Goal: Information Seeking & Learning: Learn about a topic

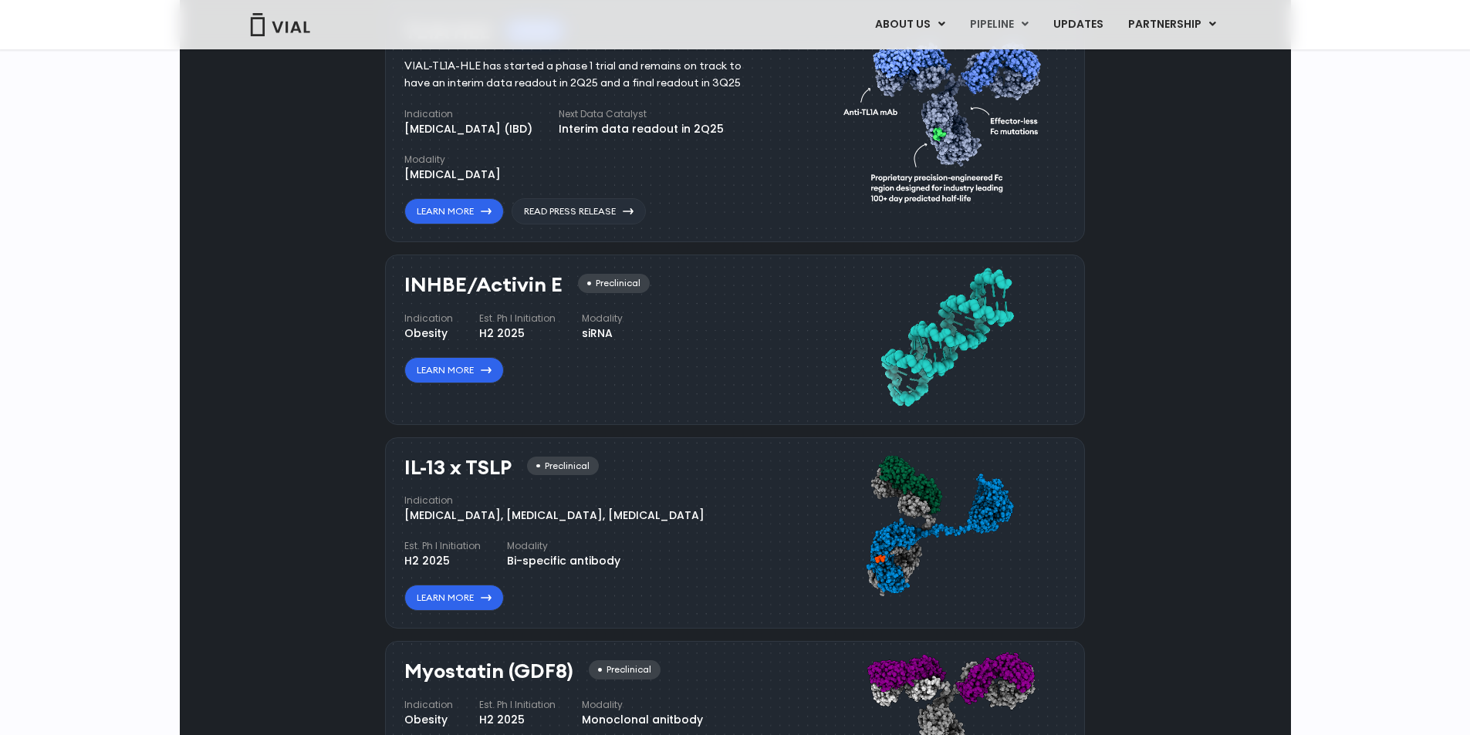
scroll to position [1082, 0]
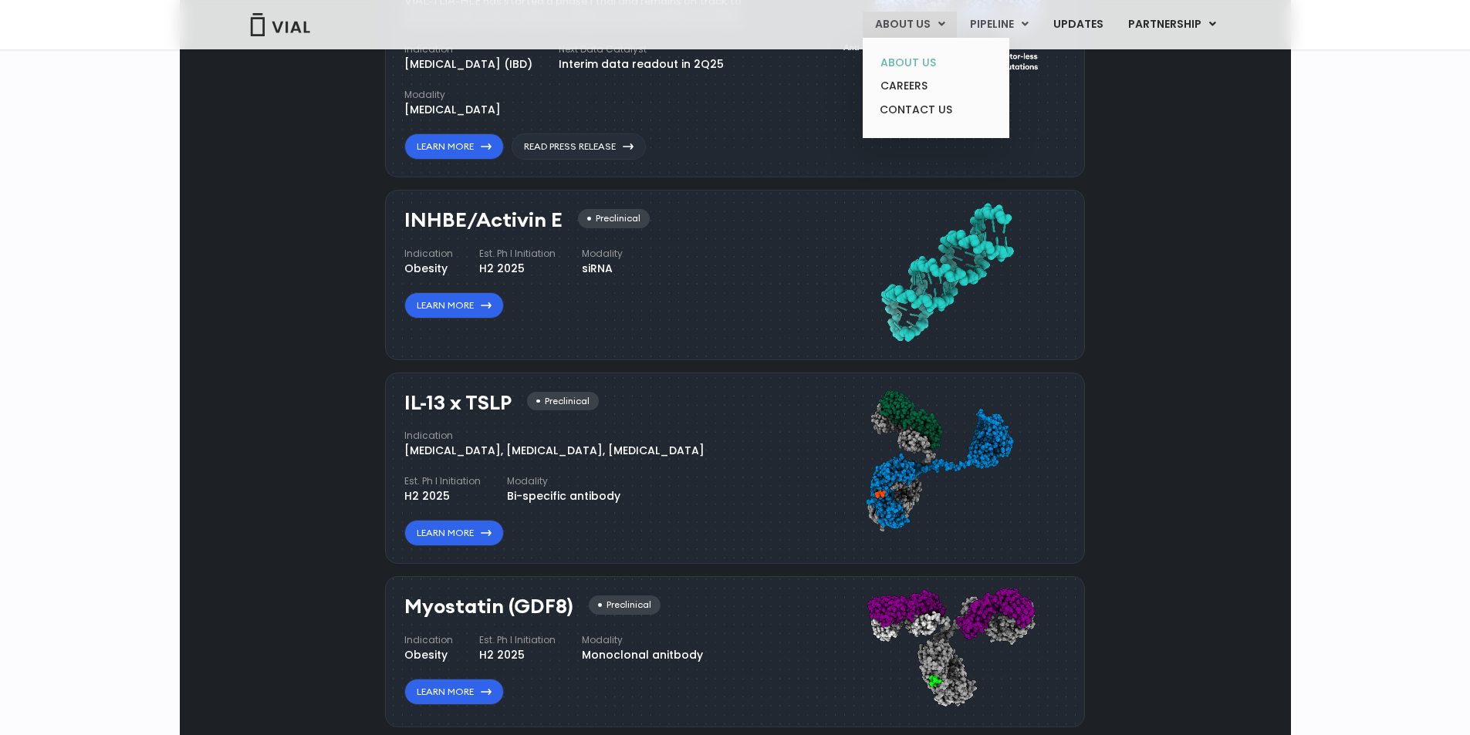
click at [932, 52] on link "ABOUT US" at bounding box center [935, 63] width 135 height 24
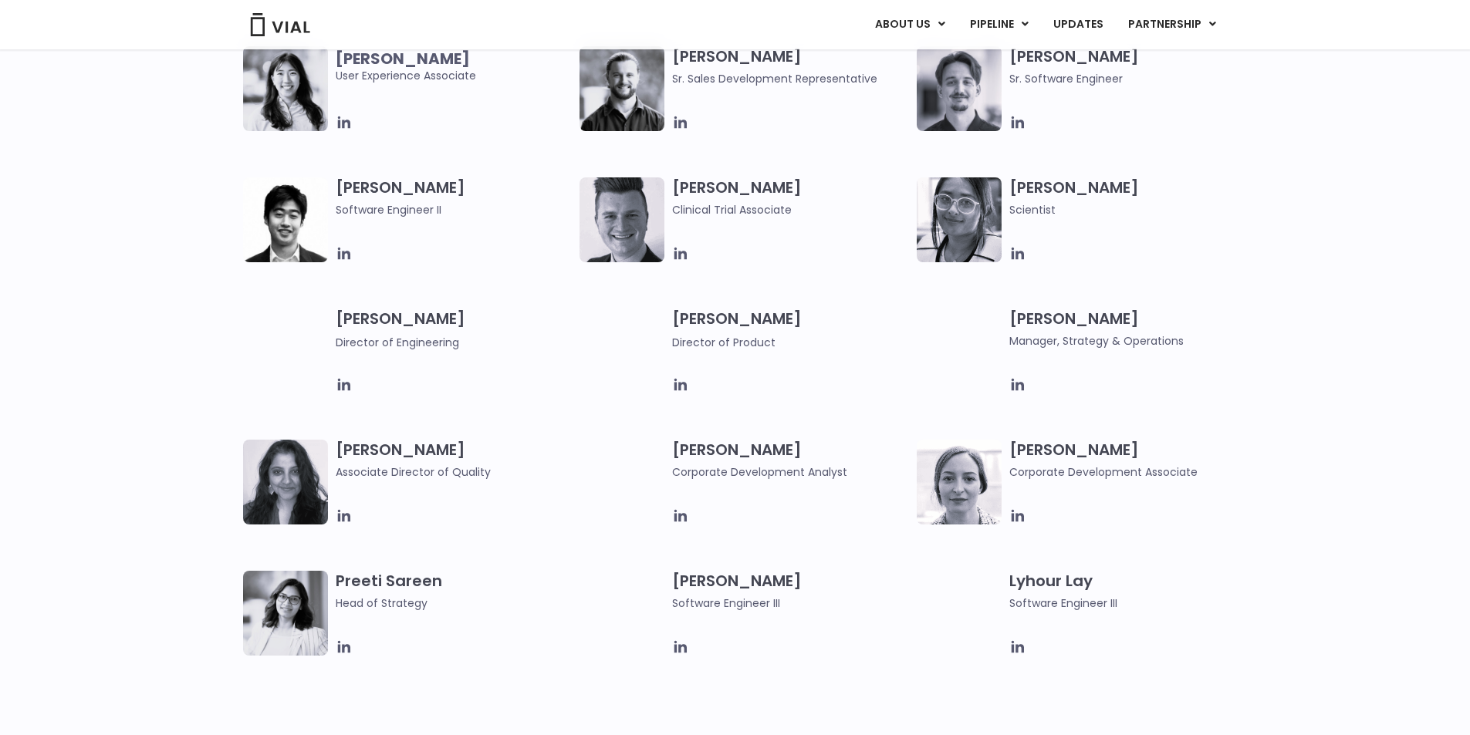
scroll to position [1775, 0]
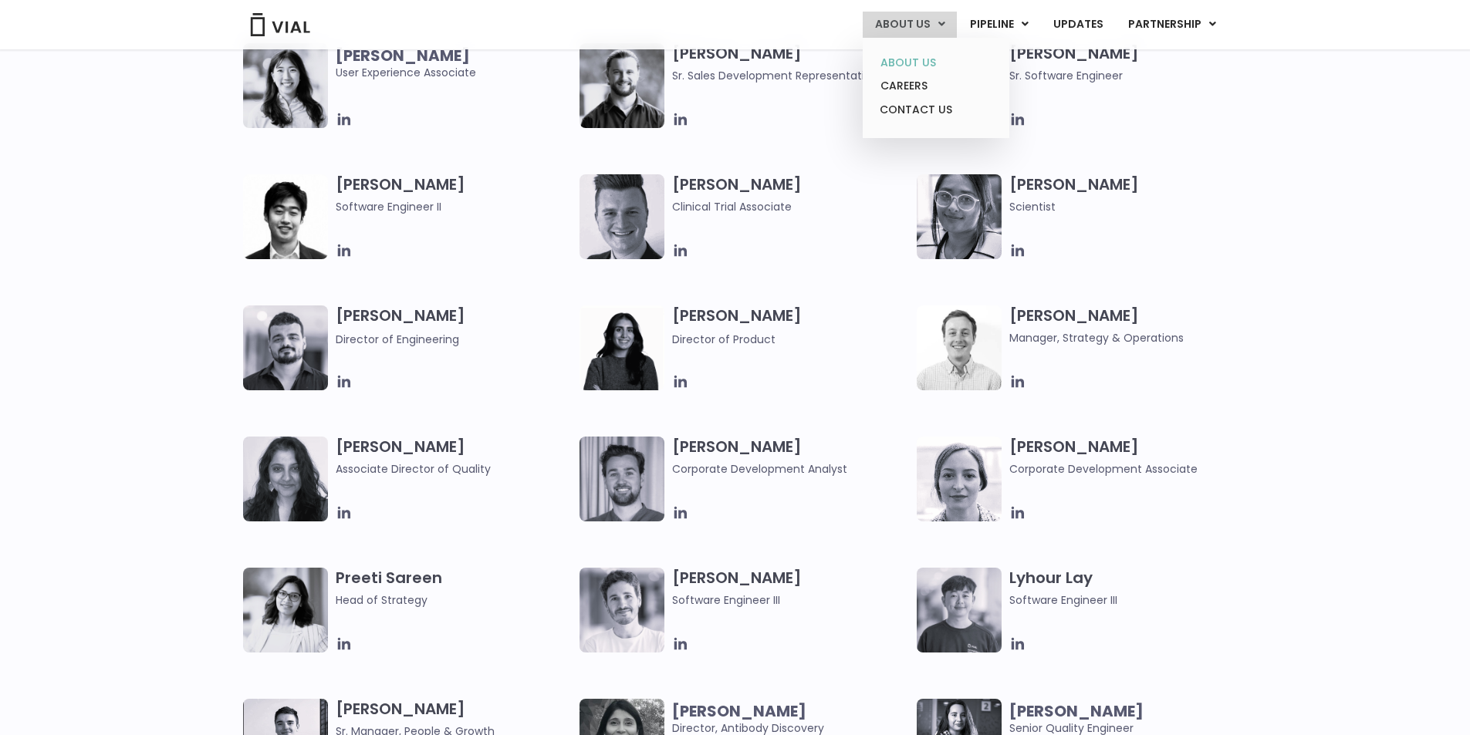
click at [910, 59] on link "ABOUT US" at bounding box center [935, 63] width 135 height 24
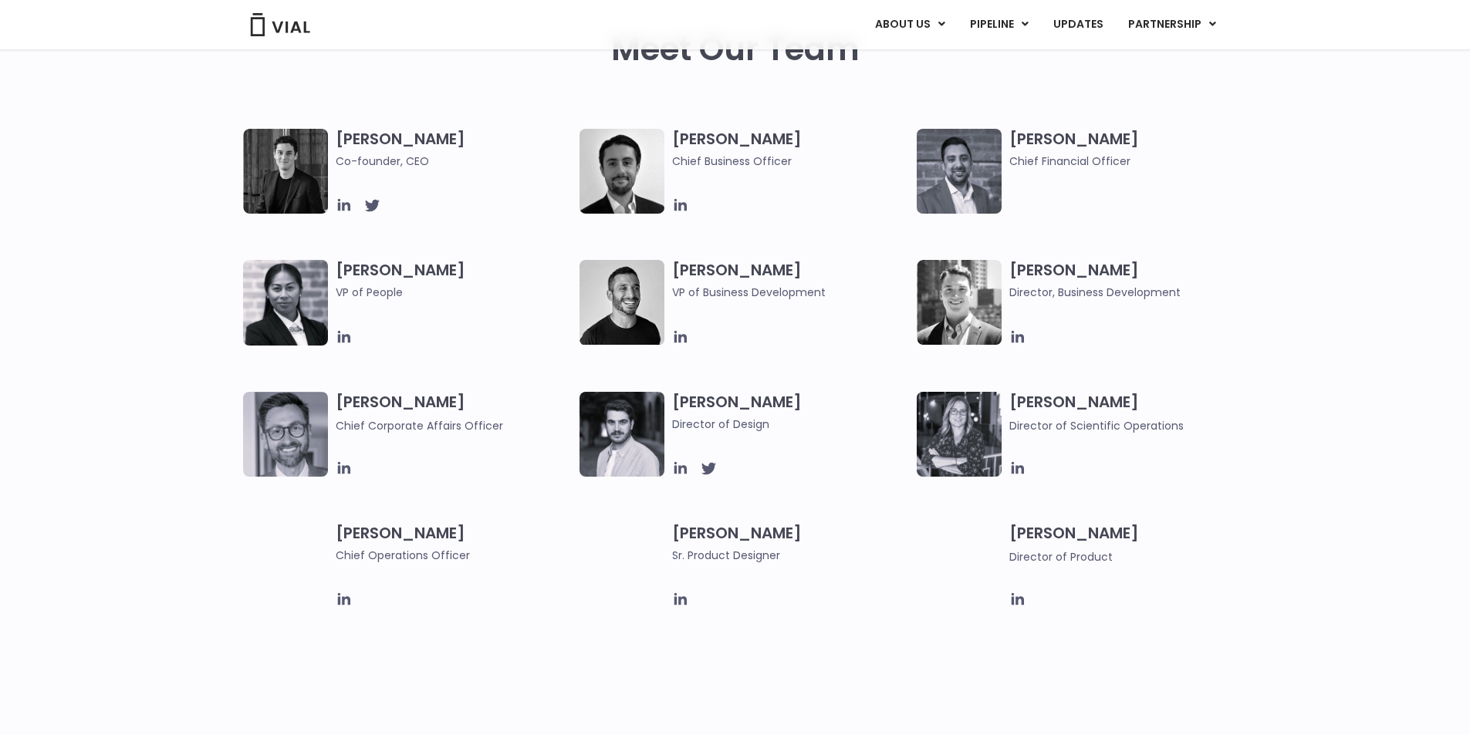
scroll to position [772, 0]
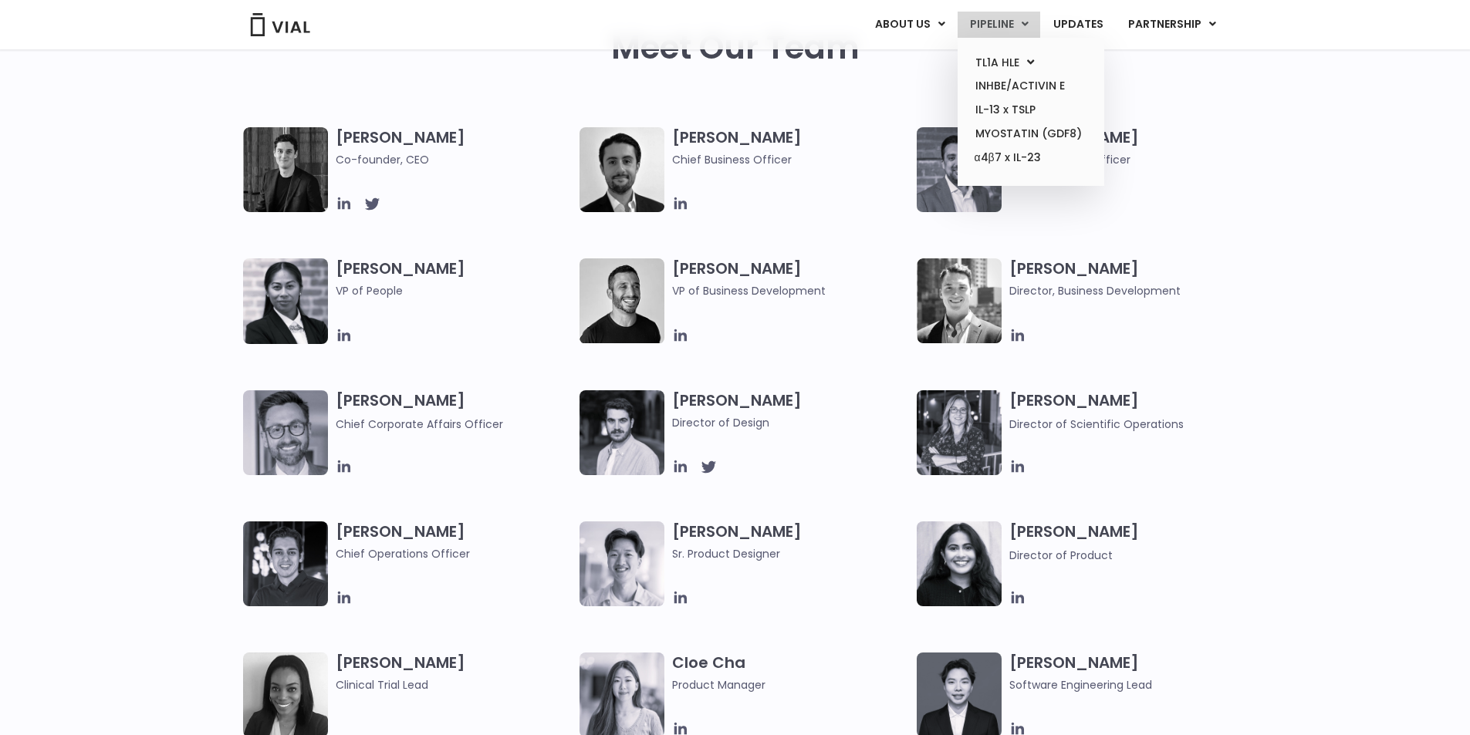
click at [984, 28] on link "PIPELINE" at bounding box center [998, 25] width 83 height 26
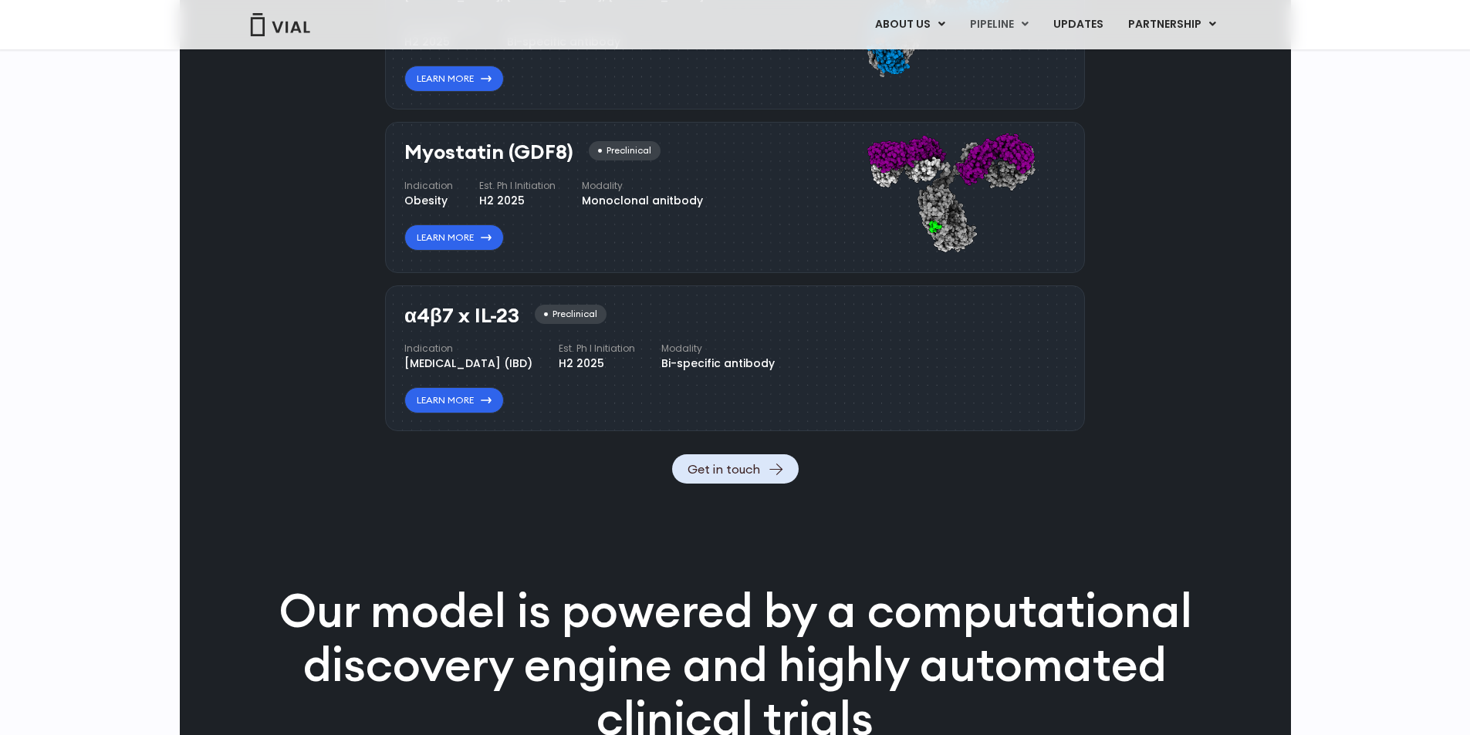
scroll to position [1699, 0]
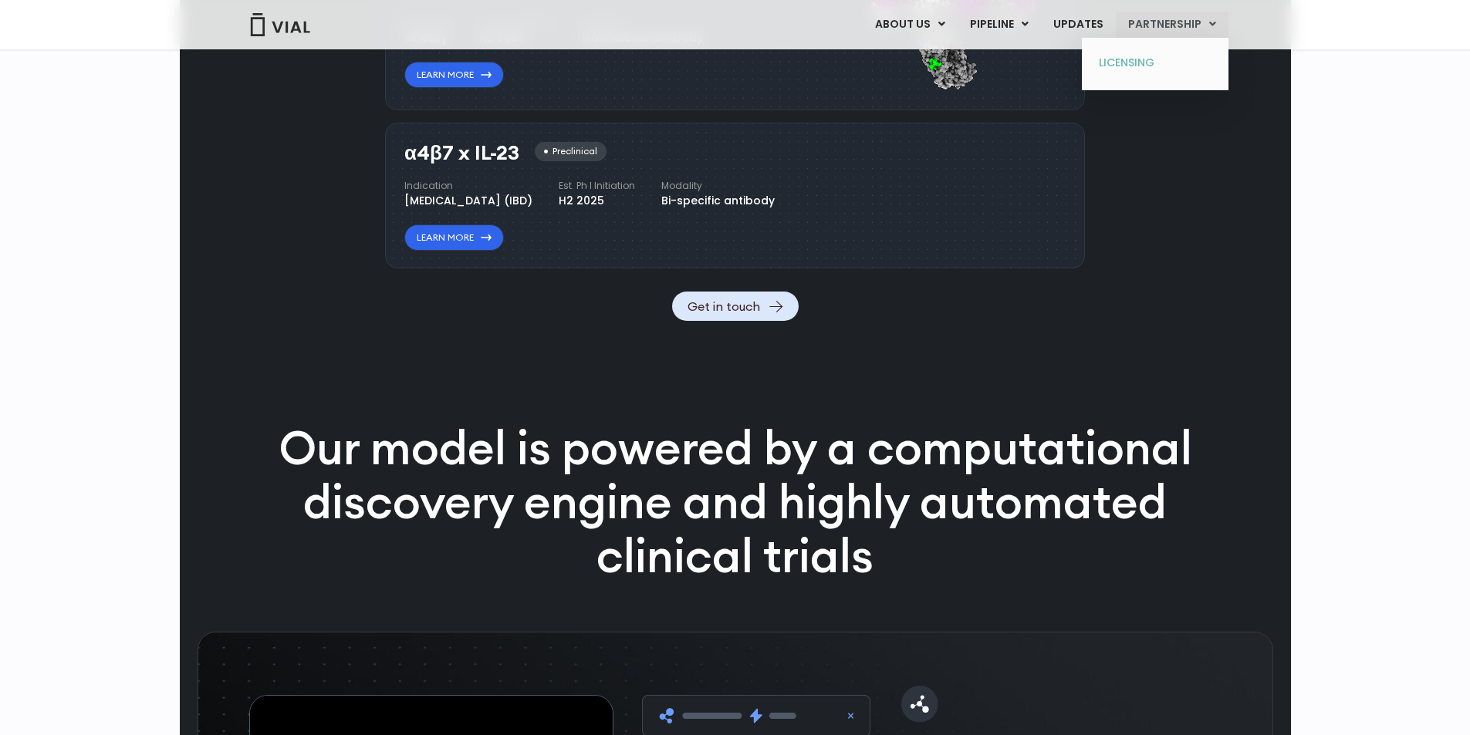
click at [1135, 63] on link "LICENSING" at bounding box center [1154, 63] width 135 height 25
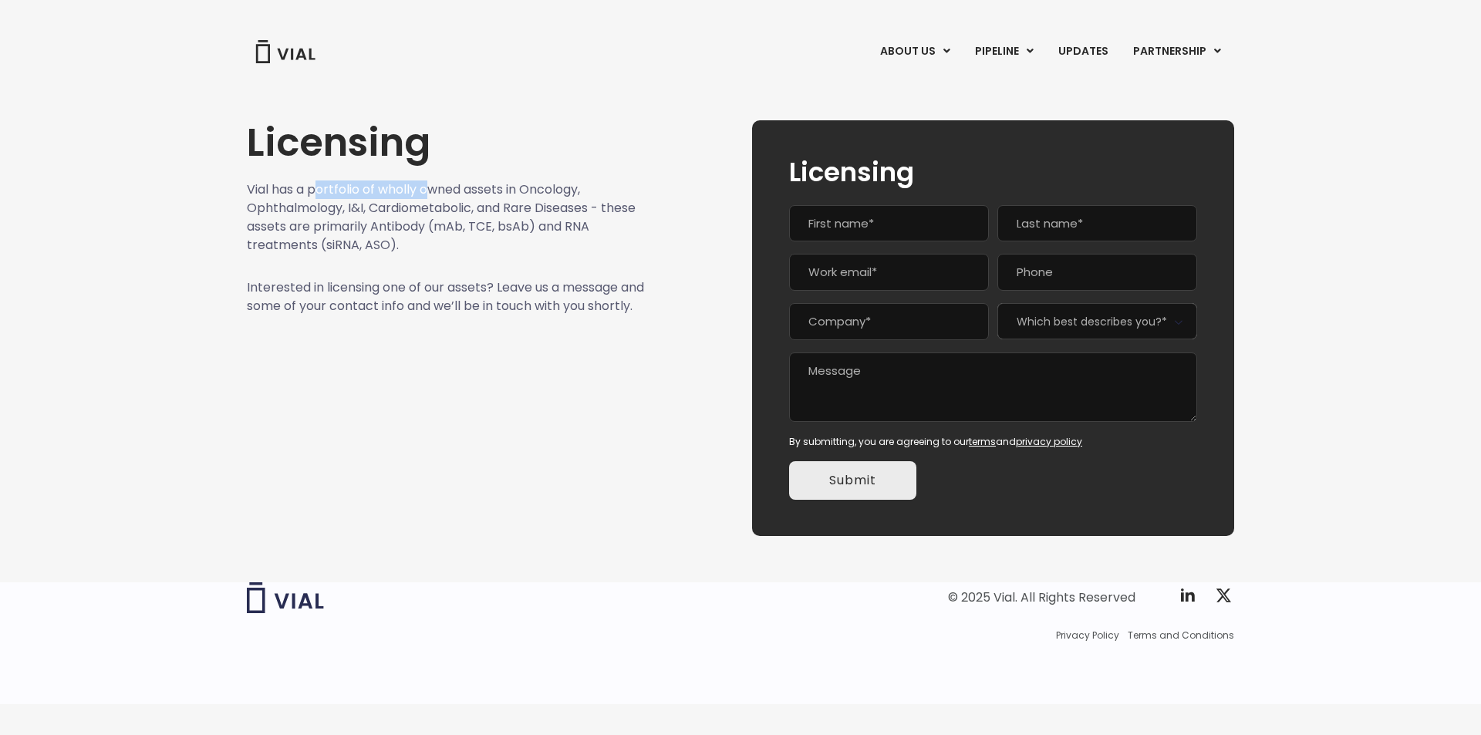
drag, startPoint x: 376, startPoint y: 193, endPoint x: 434, endPoint y: 193, distance: 57.9
click at [434, 193] on p "Vial has a portfolio of wholly owned assets in Oncology, Ophthalmology, I&I, Ca…" at bounding box center [446, 218] width 398 height 74
drag, startPoint x: 314, startPoint y: 212, endPoint x: 438, endPoint y: 204, distance: 124.5
click at [438, 204] on p "Vial has a portfolio of wholly owned assets in Oncology, Ophthalmology, I&I, Ca…" at bounding box center [446, 218] width 398 height 74
drag, startPoint x: 314, startPoint y: 228, endPoint x: 366, endPoint y: 228, distance: 51.7
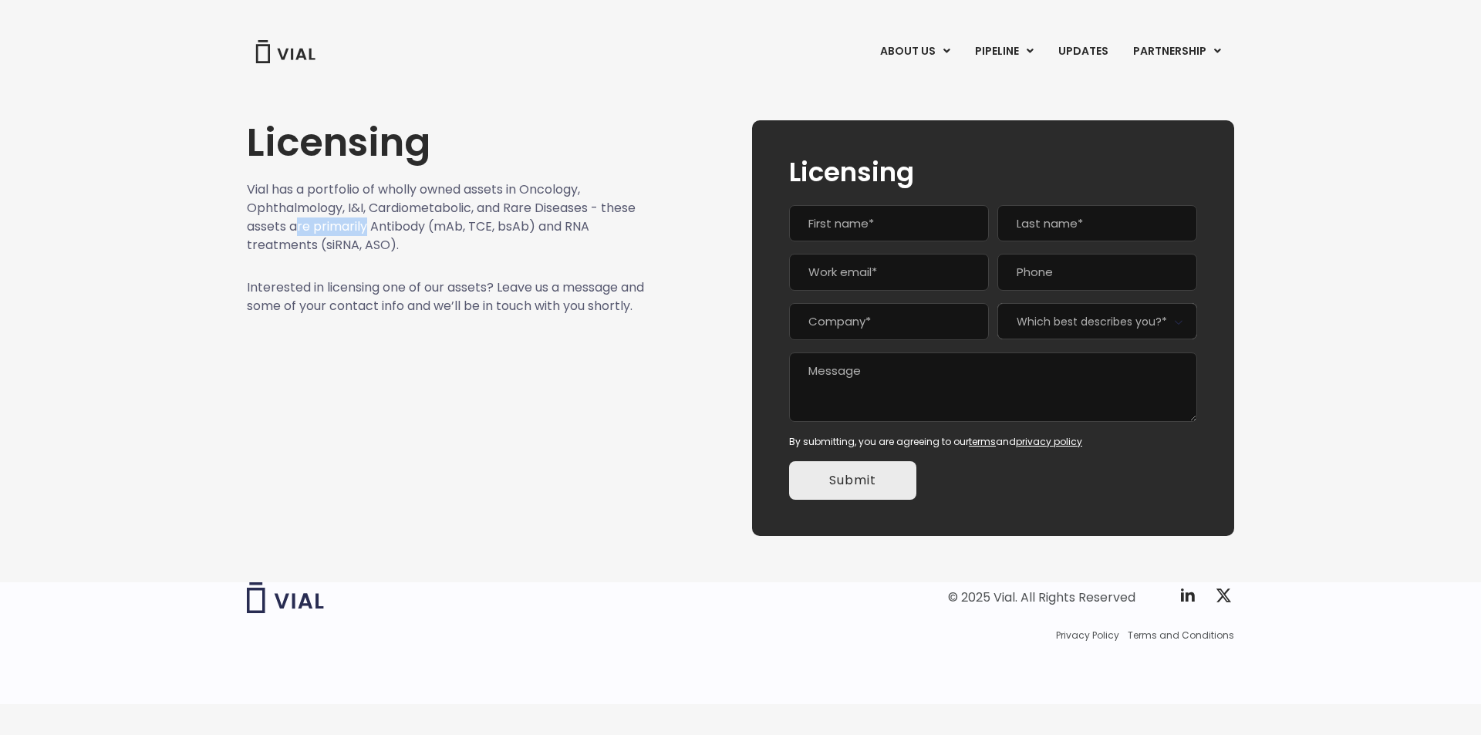
click at [366, 228] on p "Vial has a portfolio of wholly owned assets in Oncology, Ophthalmology, I&I, Ca…" at bounding box center [446, 218] width 398 height 74
drag, startPoint x: 334, startPoint y: 241, endPoint x: 353, endPoint y: 242, distance: 19.4
click at [353, 242] on p "Vial has a portfolio of wholly owned assets in Oncology, Ophthalmology, I&I, Ca…" at bounding box center [446, 218] width 398 height 74
drag, startPoint x: 286, startPoint y: 289, endPoint x: 319, endPoint y: 287, distance: 32.5
click at [319, 287] on p "Interested in licensing one of our assets? Leave us a message and some of your …" at bounding box center [446, 297] width 398 height 37
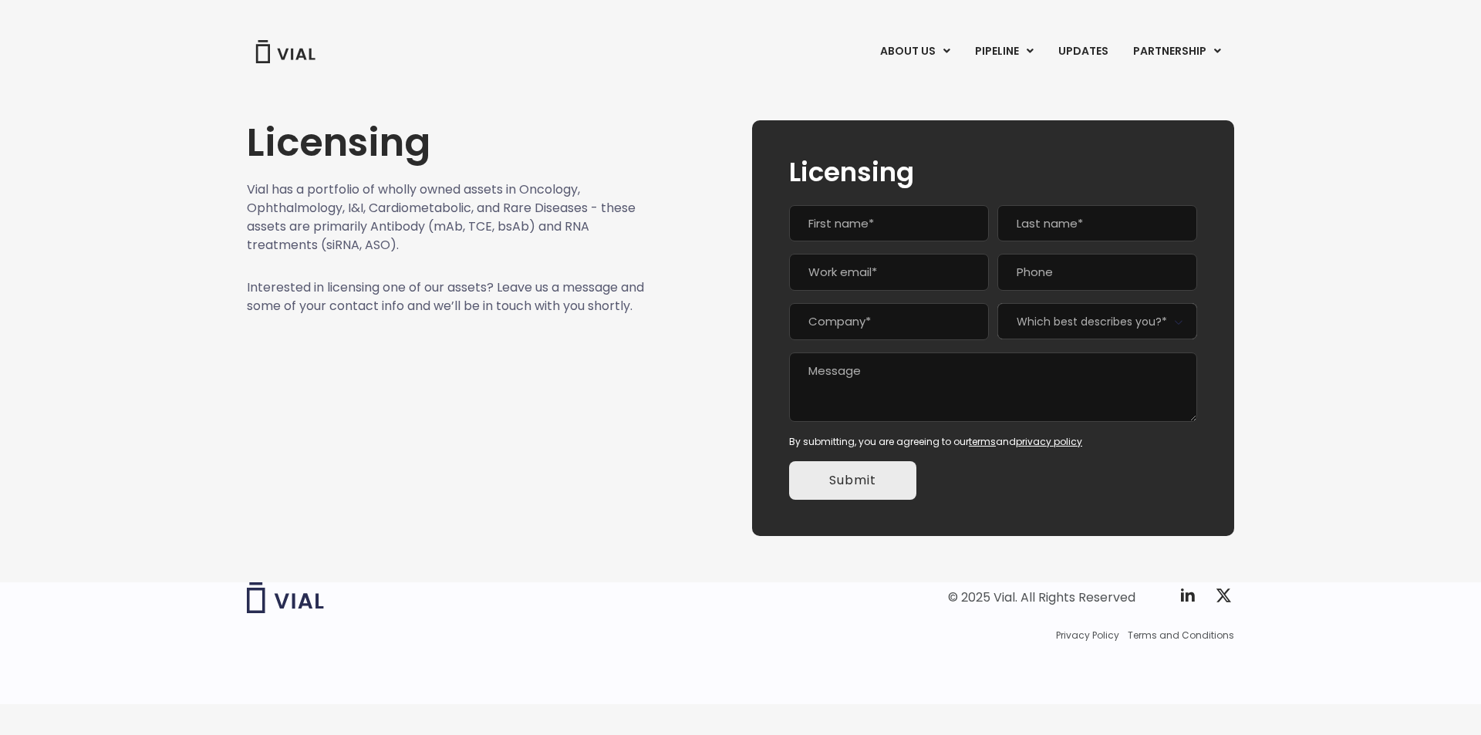
click at [319, 299] on p "Interested in licensing one of our assets? Leave us a message and some of your …" at bounding box center [446, 297] width 398 height 37
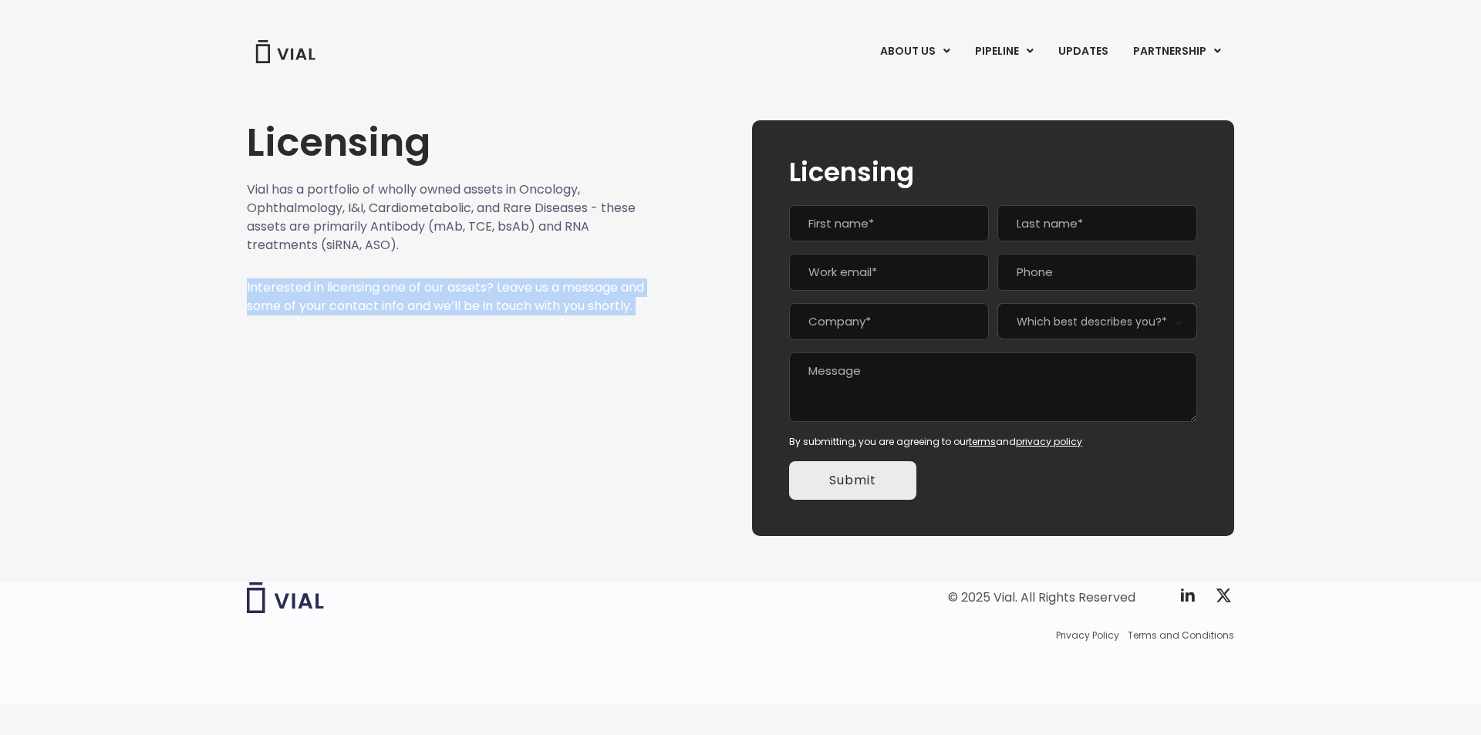
click at [319, 299] on p "Interested in licensing one of our assets? Leave us a message and some of your …" at bounding box center [446, 297] width 398 height 37
click at [1069, 56] on link "UPDATES" at bounding box center [1083, 52] width 74 height 26
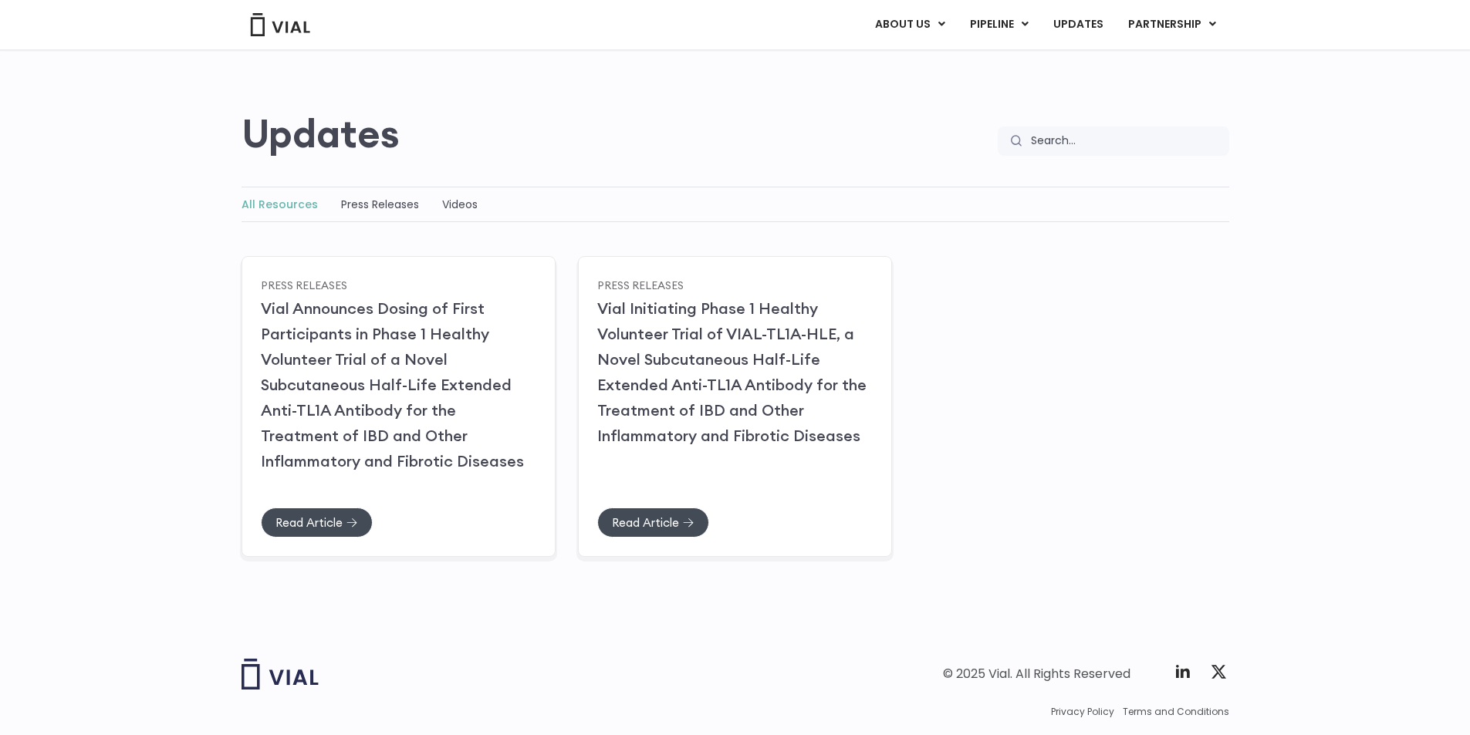
scroll to position [123, 0]
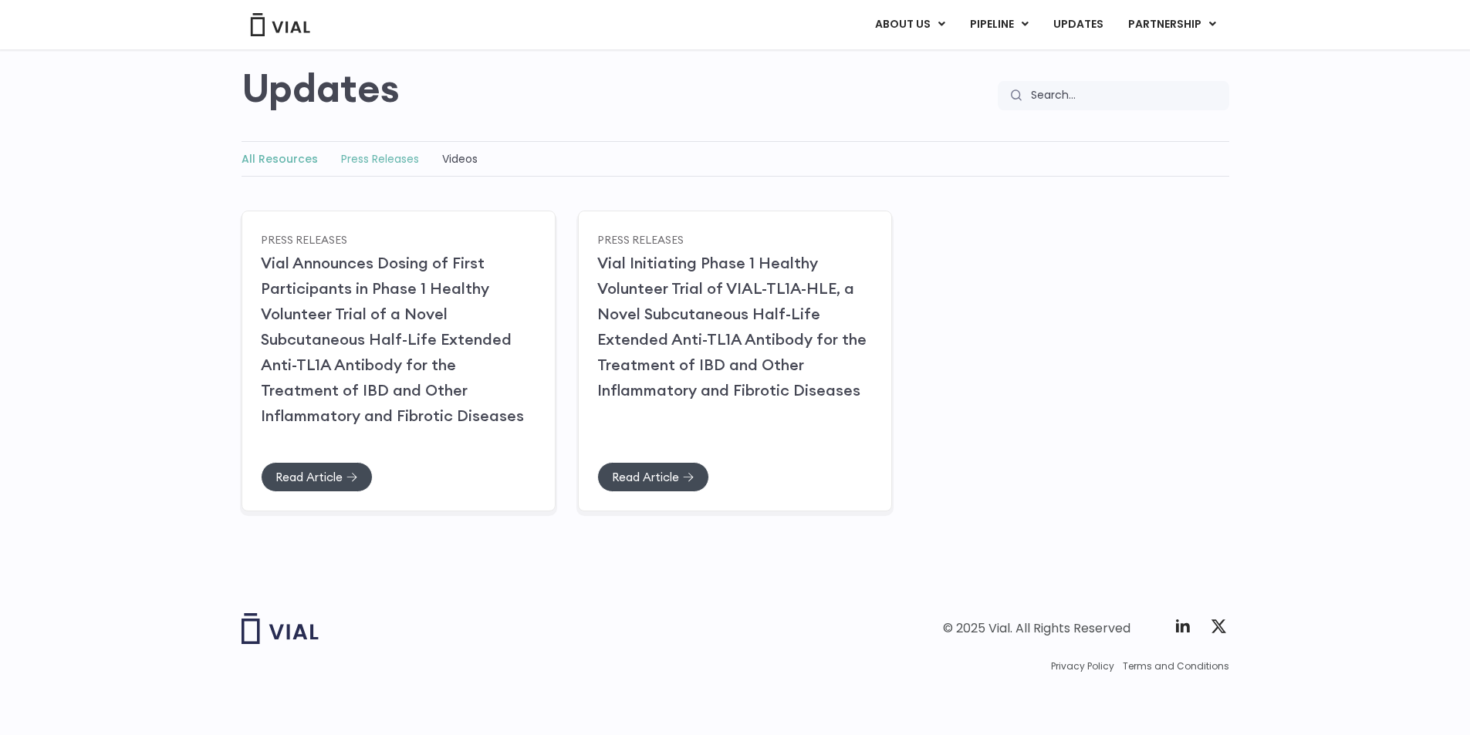
click at [367, 154] on link "Press Releases" at bounding box center [380, 158] width 78 height 15
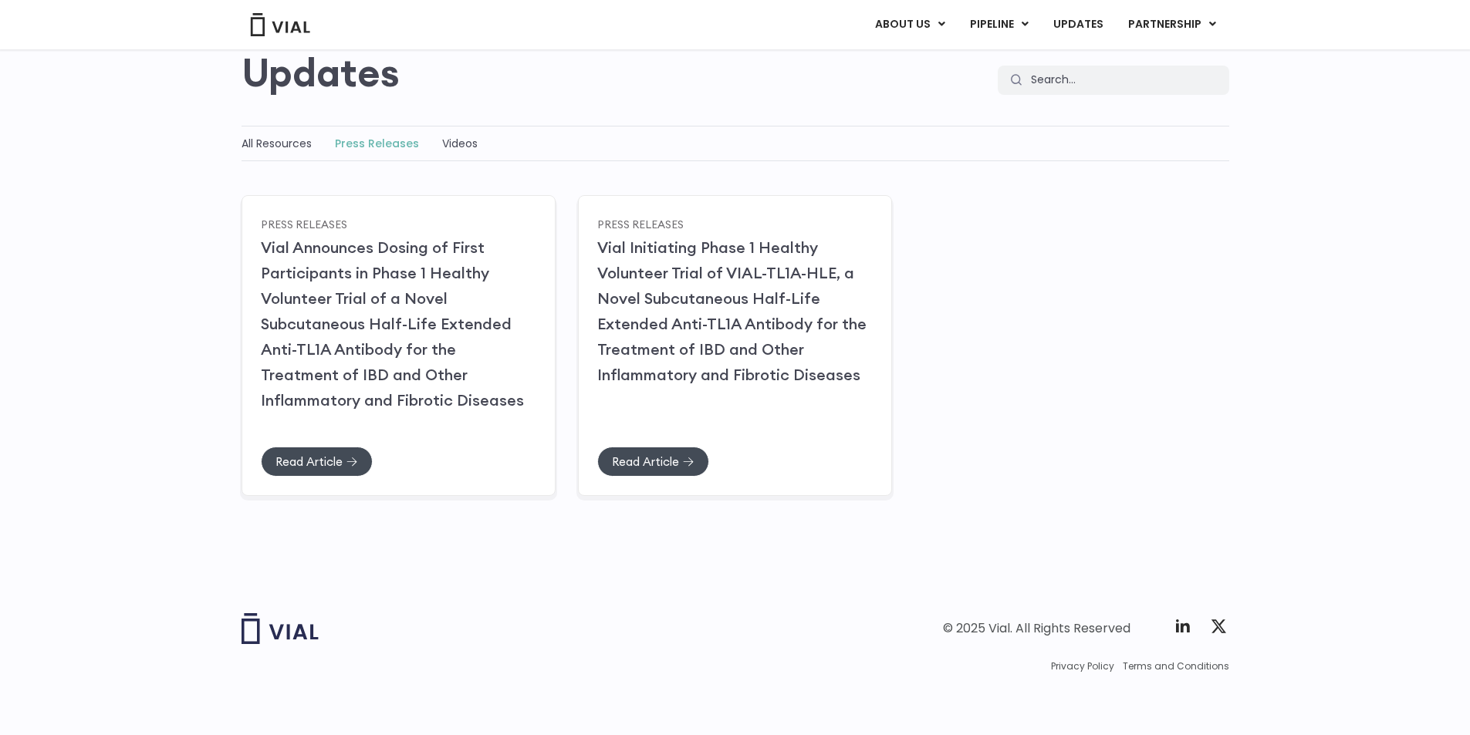
scroll to position [49, 0]
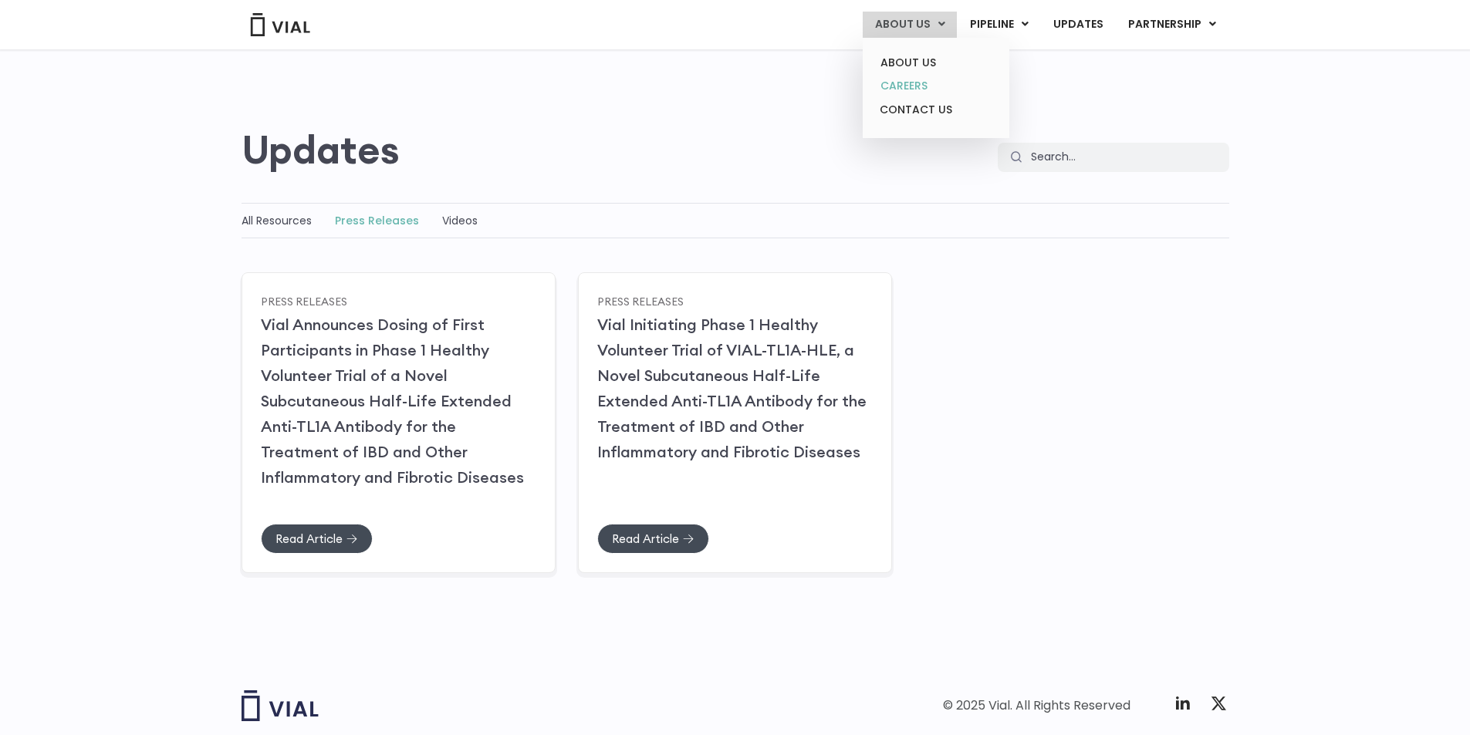
click at [914, 83] on link "CAREERS" at bounding box center [935, 86] width 135 height 24
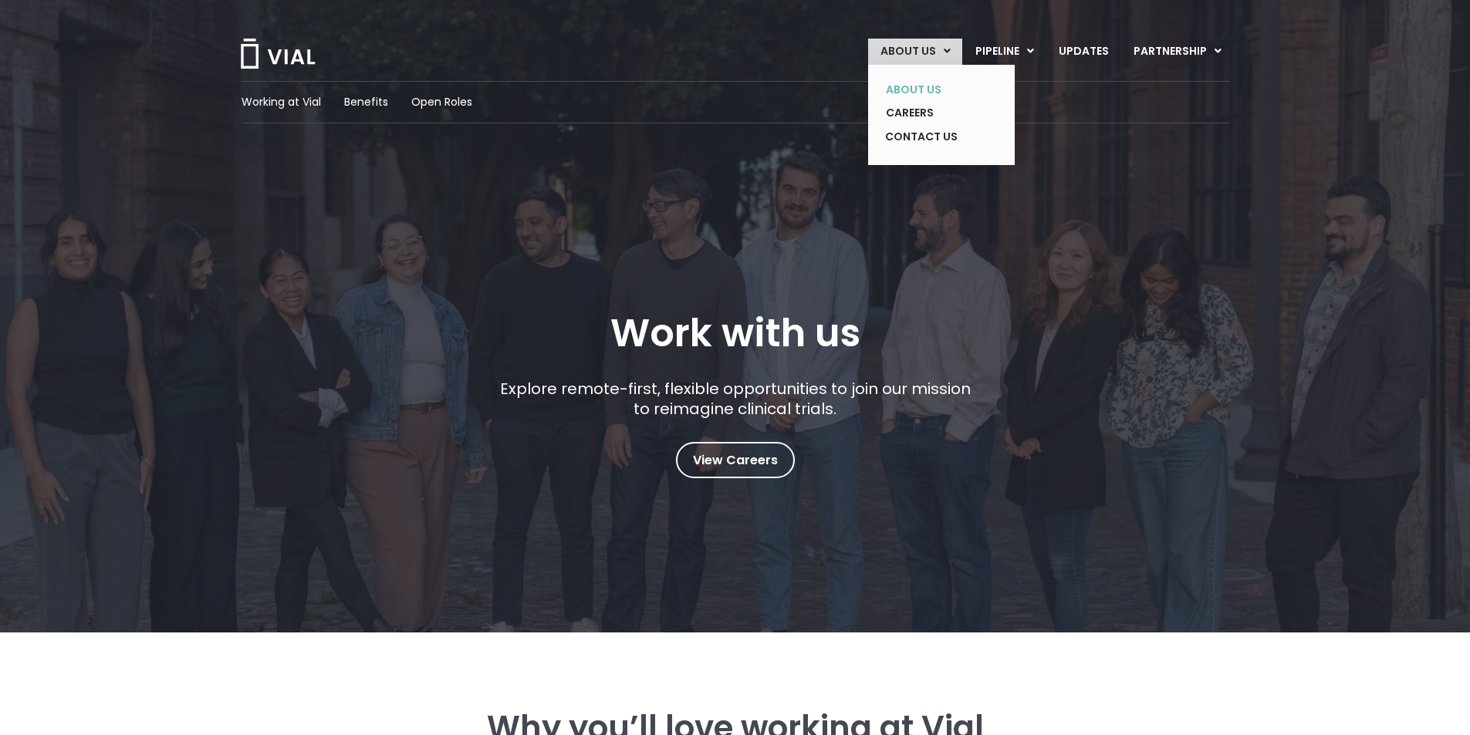
click at [921, 86] on link "ABOUT US" at bounding box center [929, 90] width 113 height 24
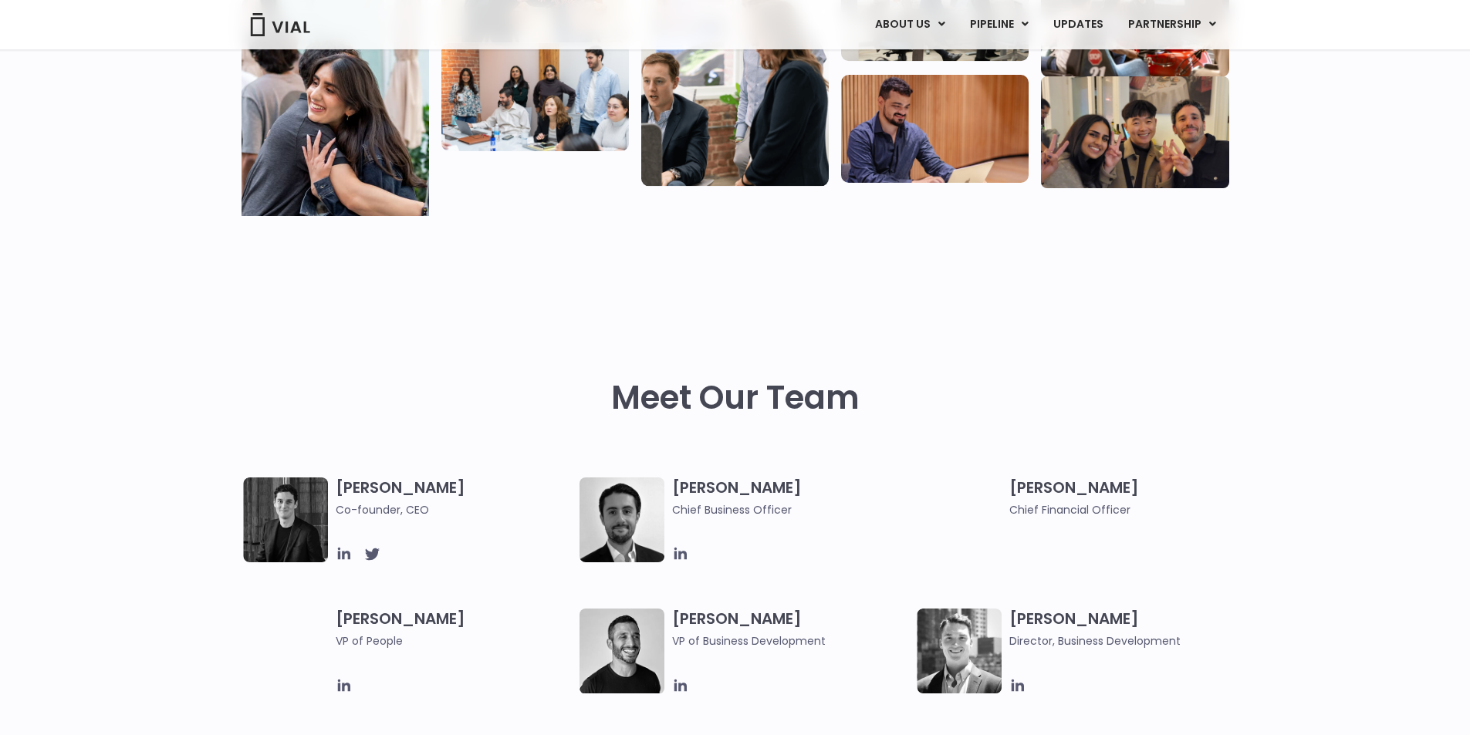
scroll to position [540, 0]
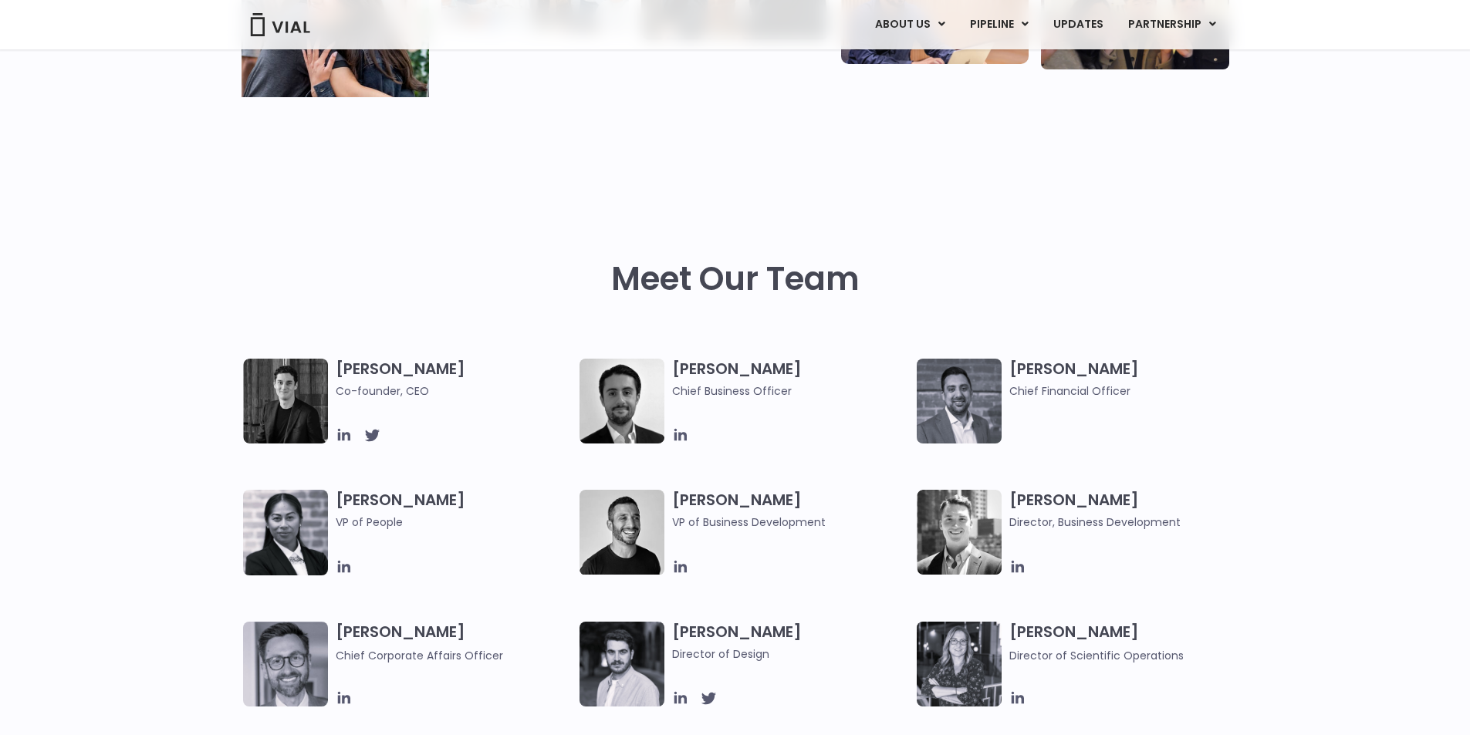
click at [295, 408] on img at bounding box center [285, 401] width 85 height 85
click at [363, 370] on h3 "[PERSON_NAME] Co-founder, CEO" at bounding box center [454, 379] width 237 height 41
click at [346, 437] on icon at bounding box center [344, 435] width 17 height 17
